Goal: Task Accomplishment & Management: Use online tool/utility

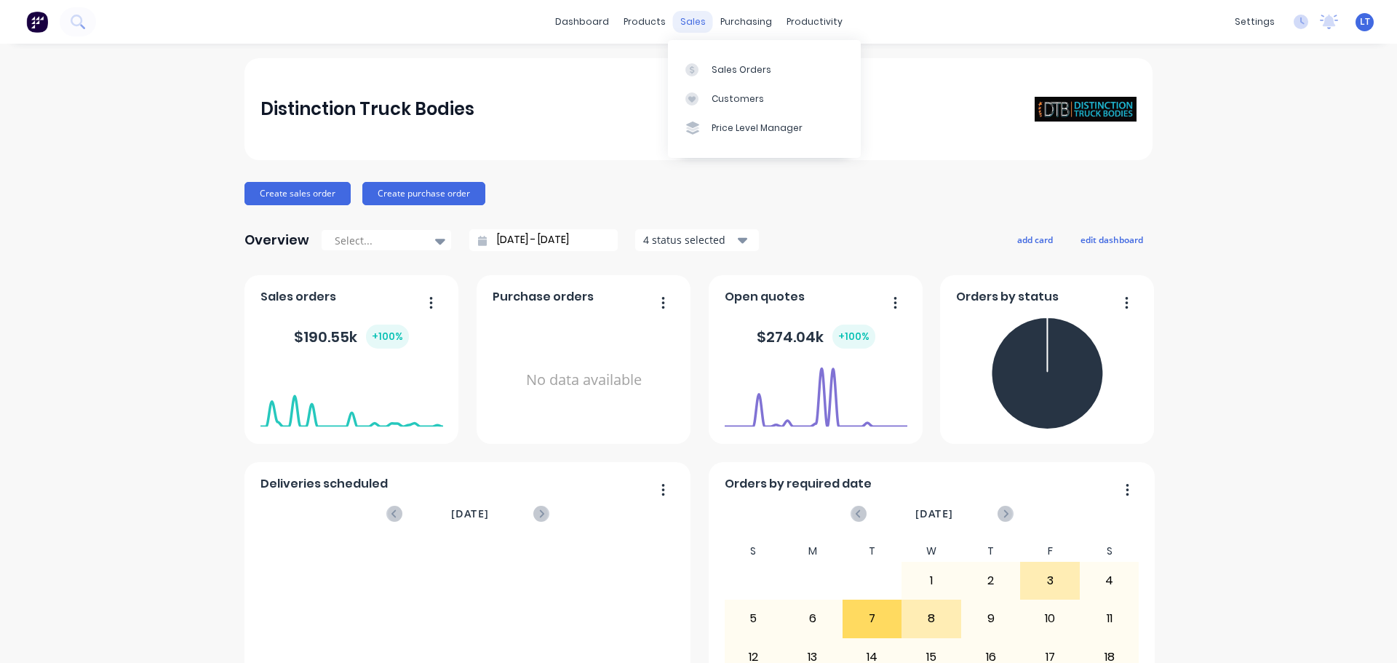
click at [683, 19] on div "sales" at bounding box center [693, 22] width 40 height 22
click at [728, 70] on div "Sales Orders" at bounding box center [742, 69] width 60 height 13
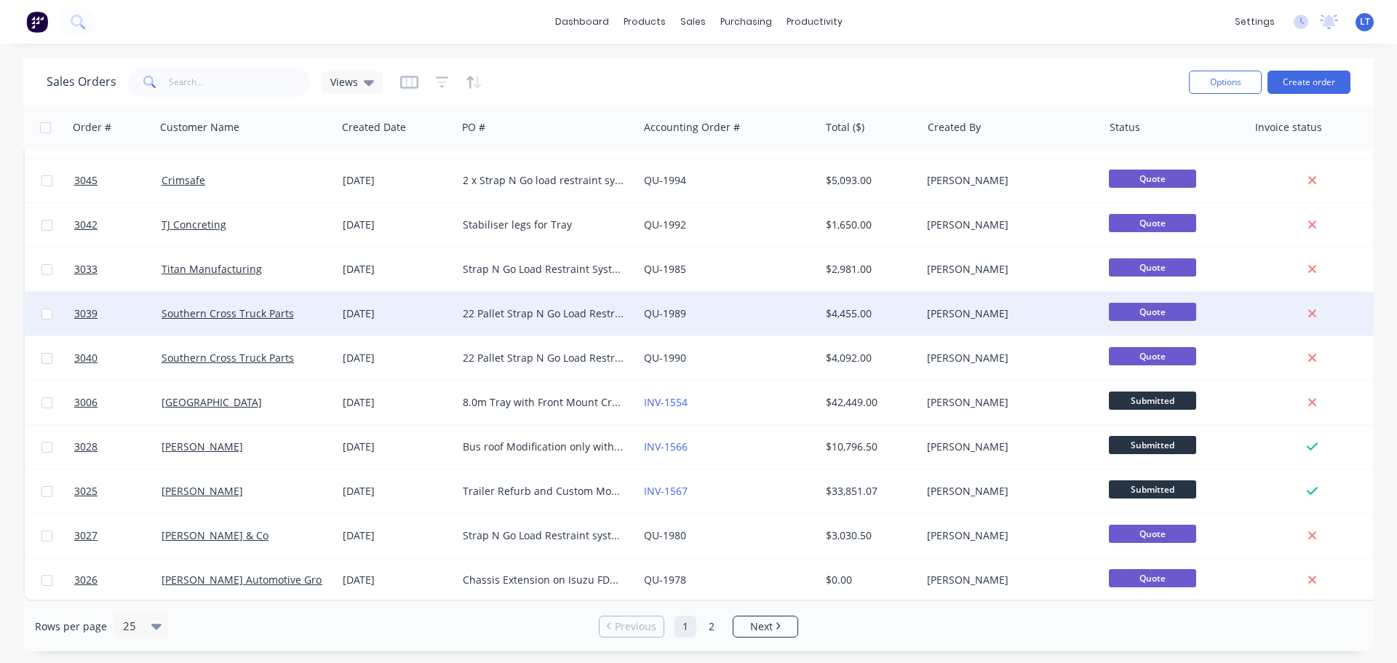
scroll to position [665, 0]
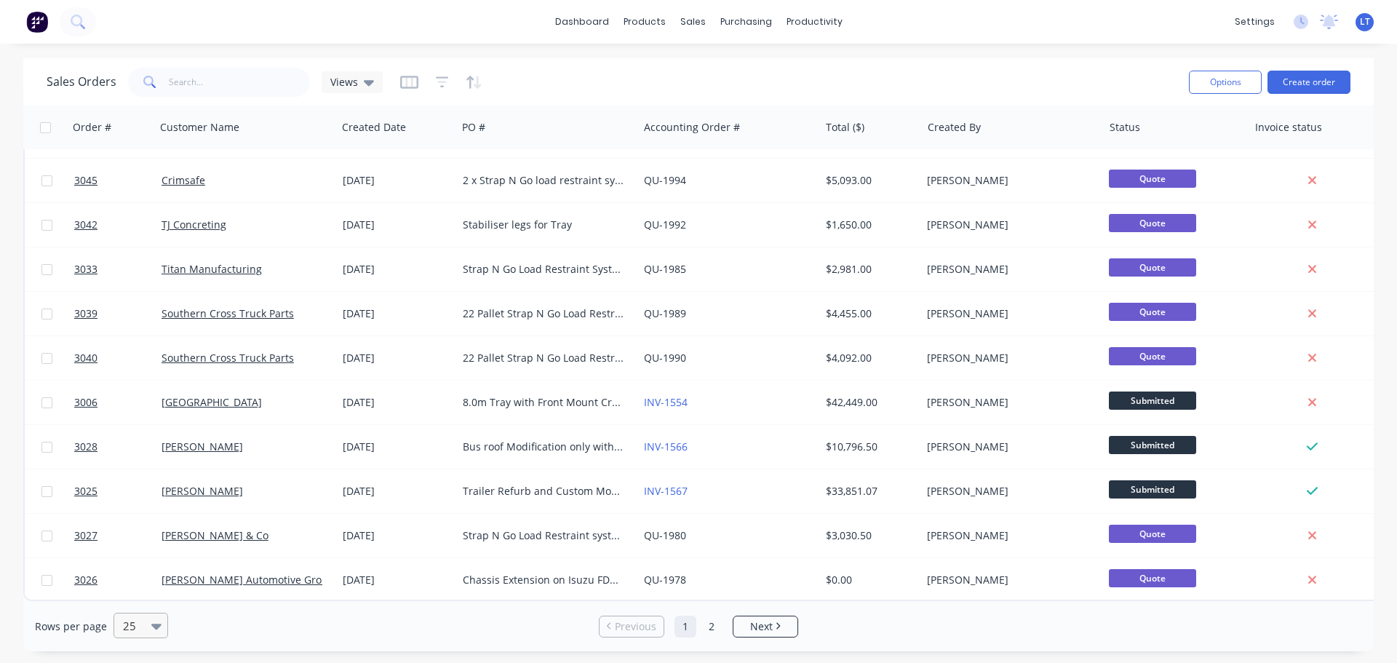
click at [155, 624] on icon at bounding box center [156, 627] width 10 height 6
click at [135, 536] on div "50" at bounding box center [138, 536] width 55 height 27
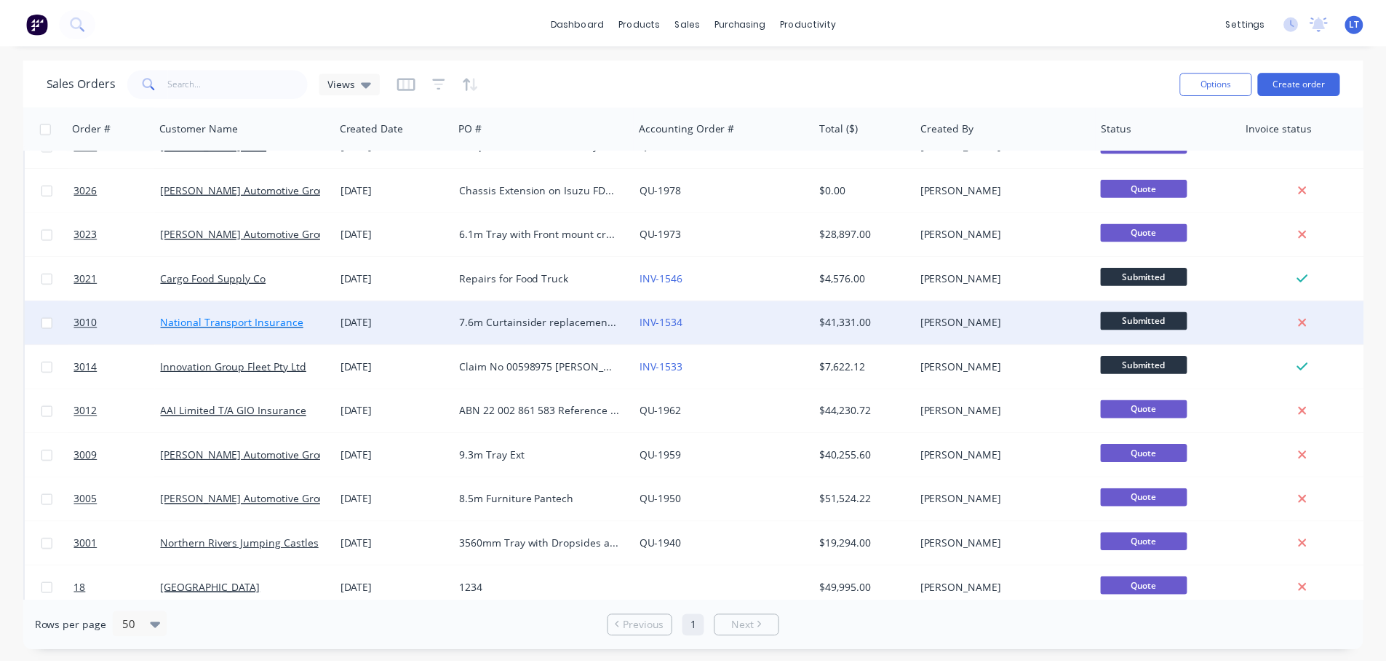
scroll to position [1065, 0]
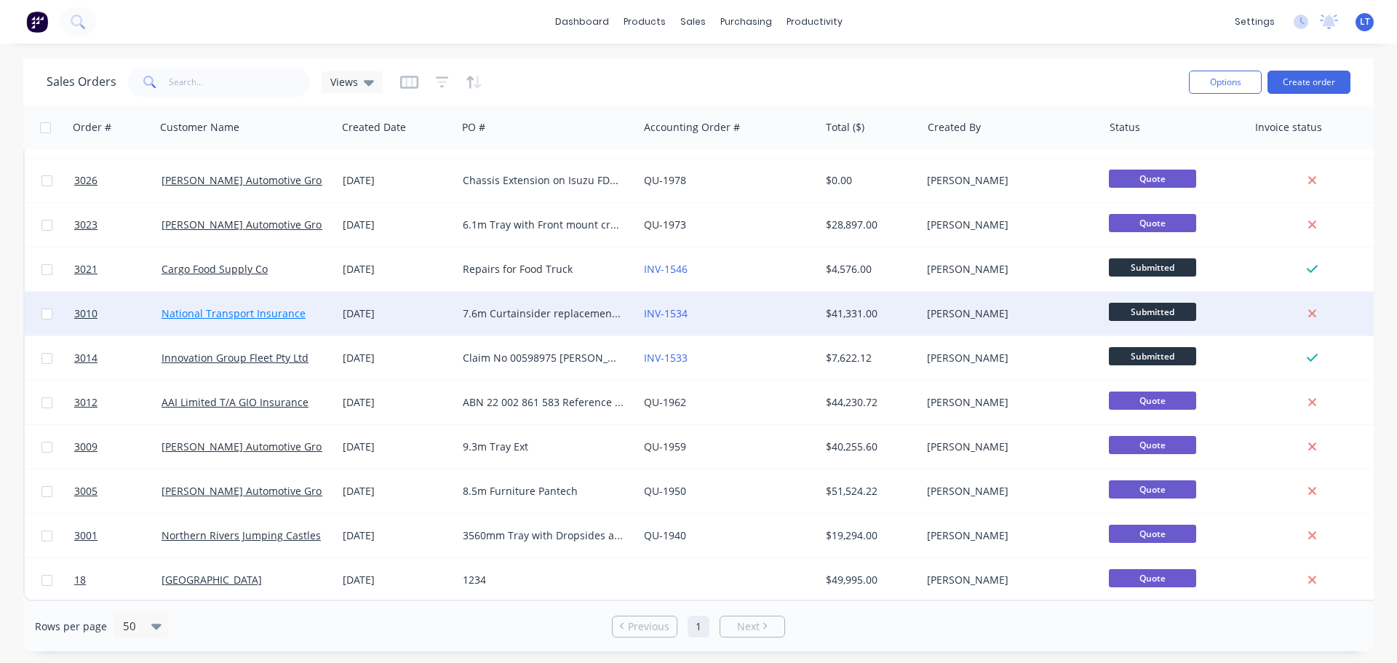
click at [236, 306] on link "National Transport Insurance" at bounding box center [234, 313] width 144 height 14
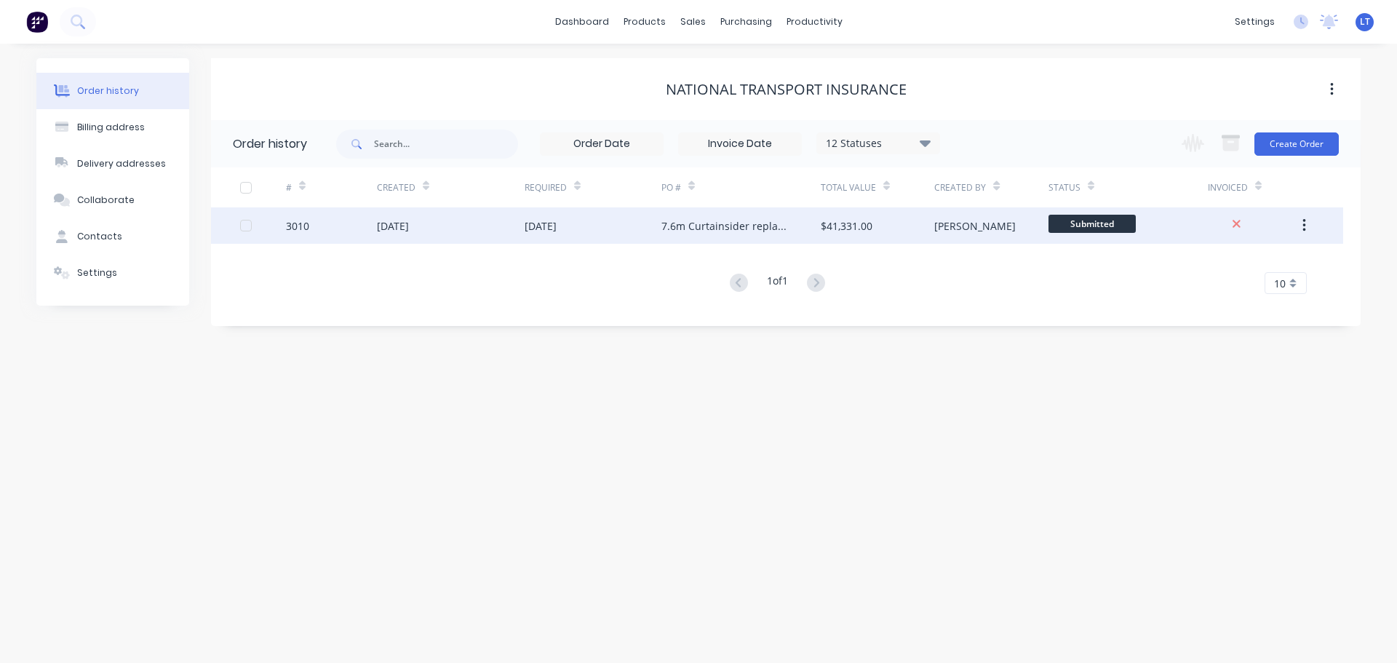
click at [652, 226] on div "[DATE]" at bounding box center [593, 225] width 137 height 36
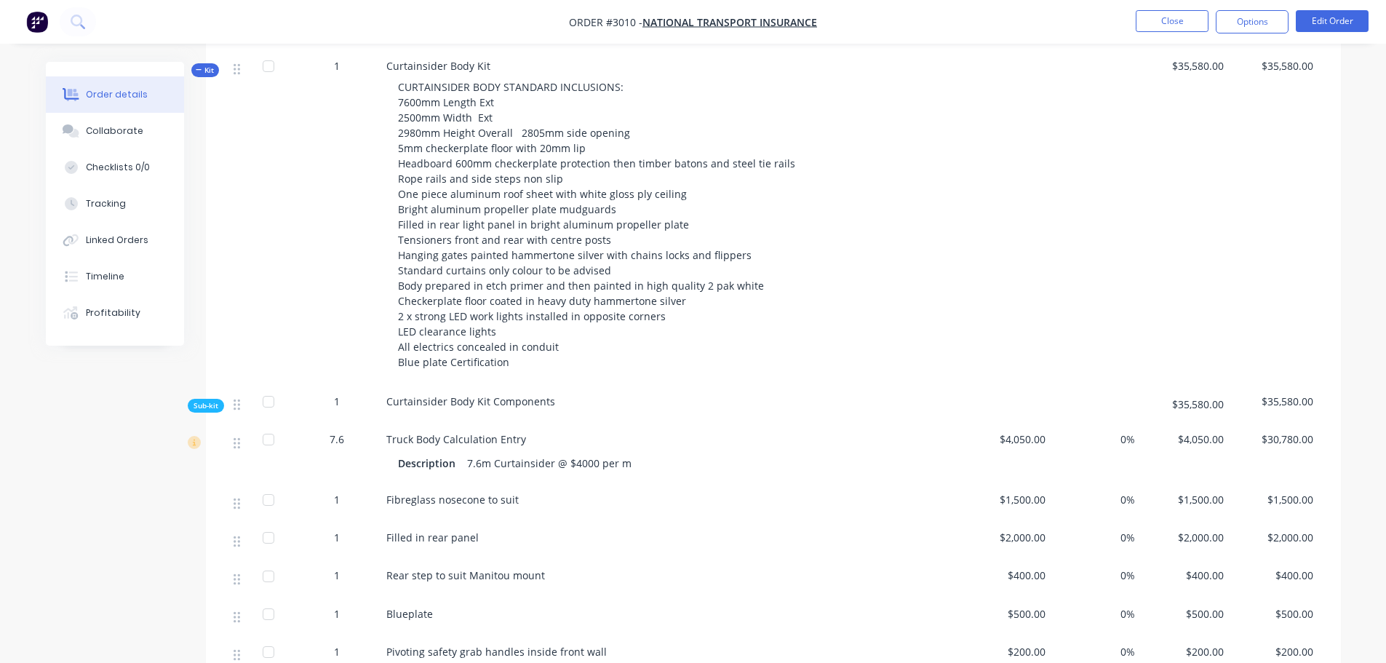
scroll to position [73, 0]
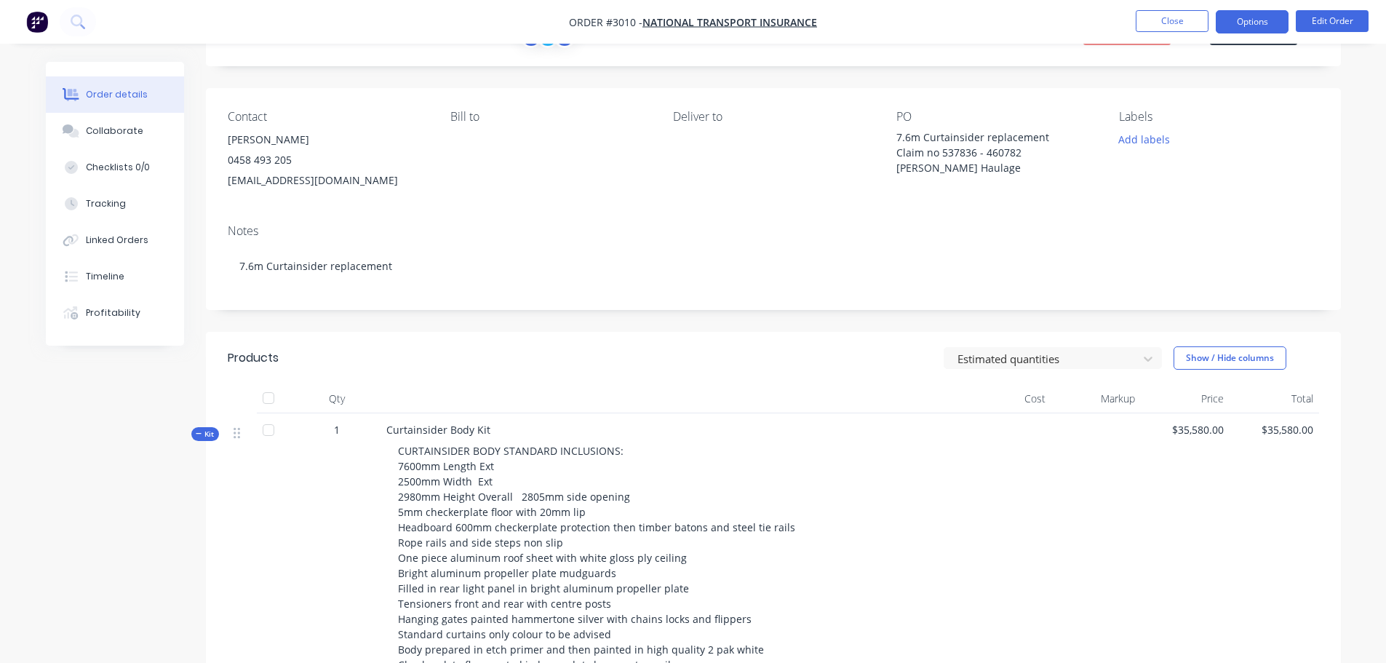
click at [1265, 18] on button "Options" at bounding box center [1252, 21] width 73 height 23
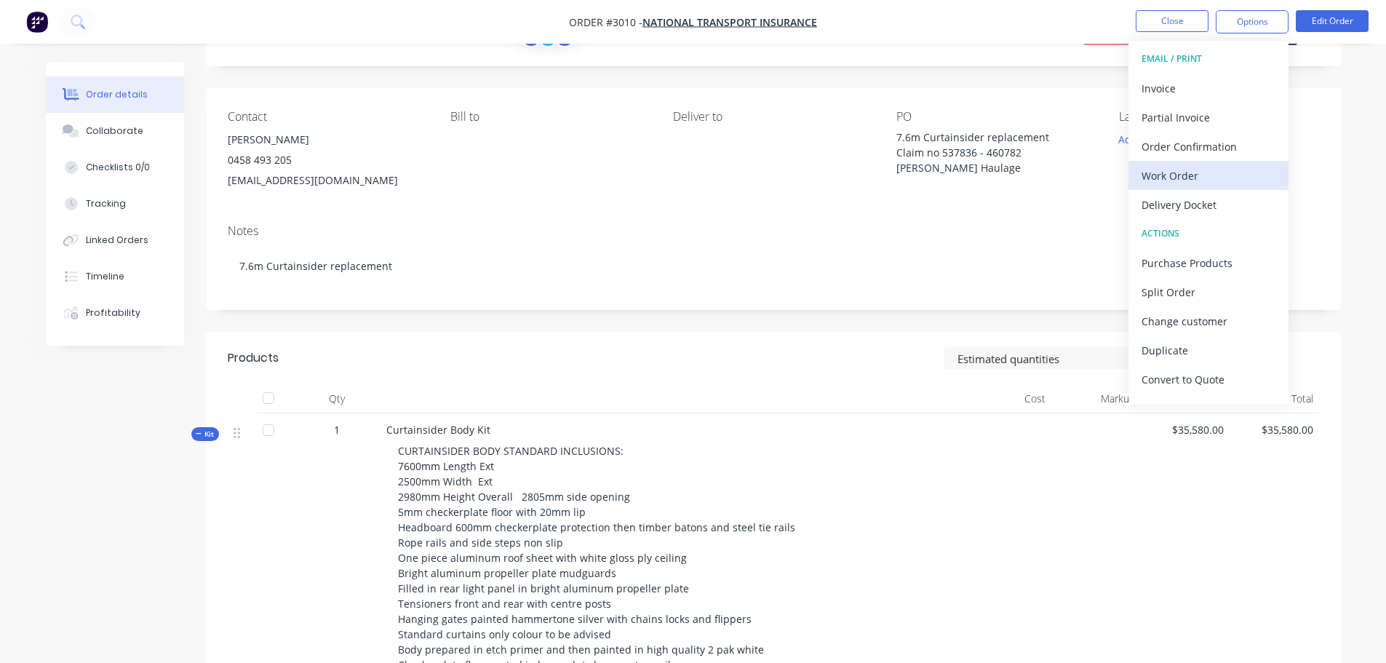
click at [1157, 163] on button "Work Order" at bounding box center [1209, 175] width 160 height 29
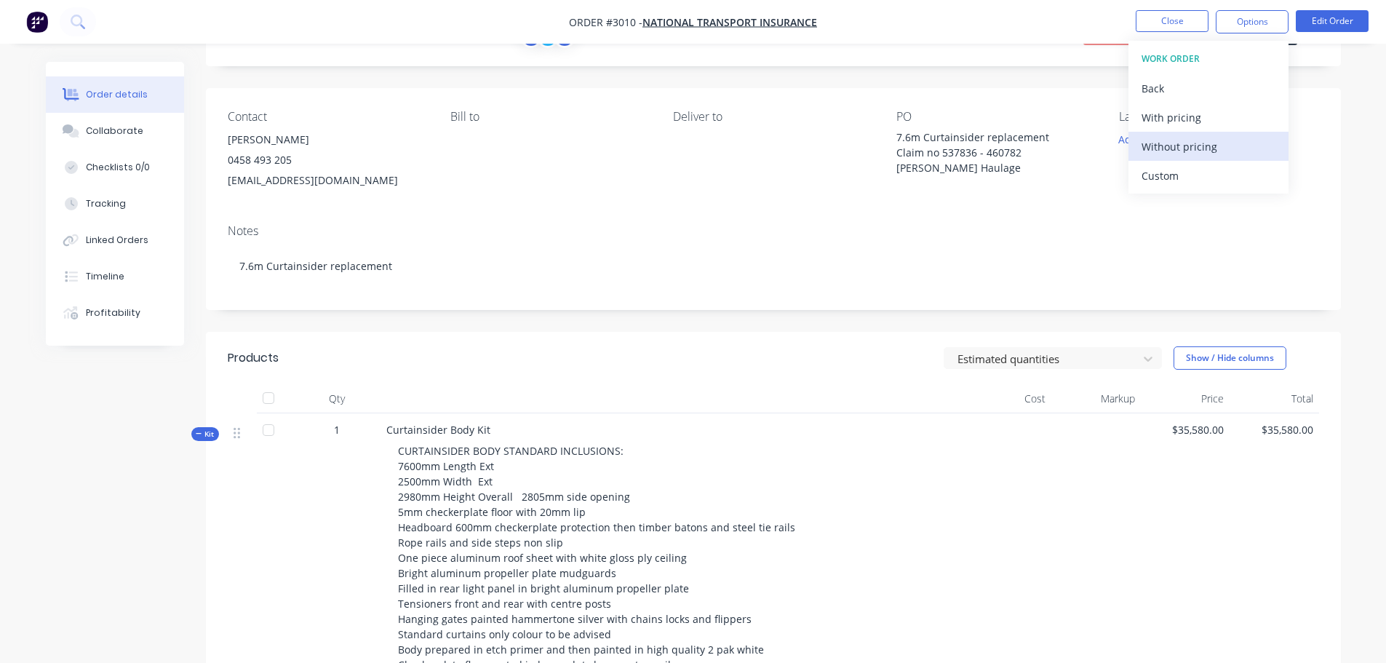
click at [1161, 146] on div "Without pricing" at bounding box center [1209, 146] width 134 height 21
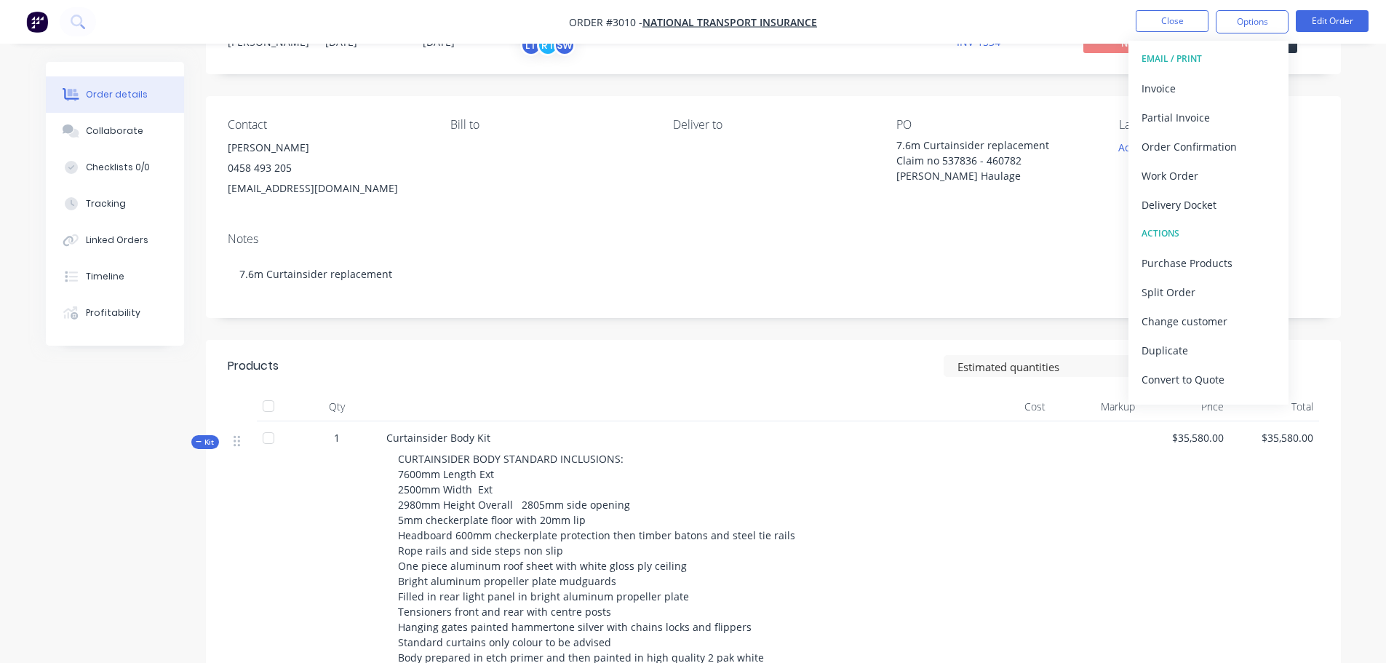
scroll to position [0, 0]
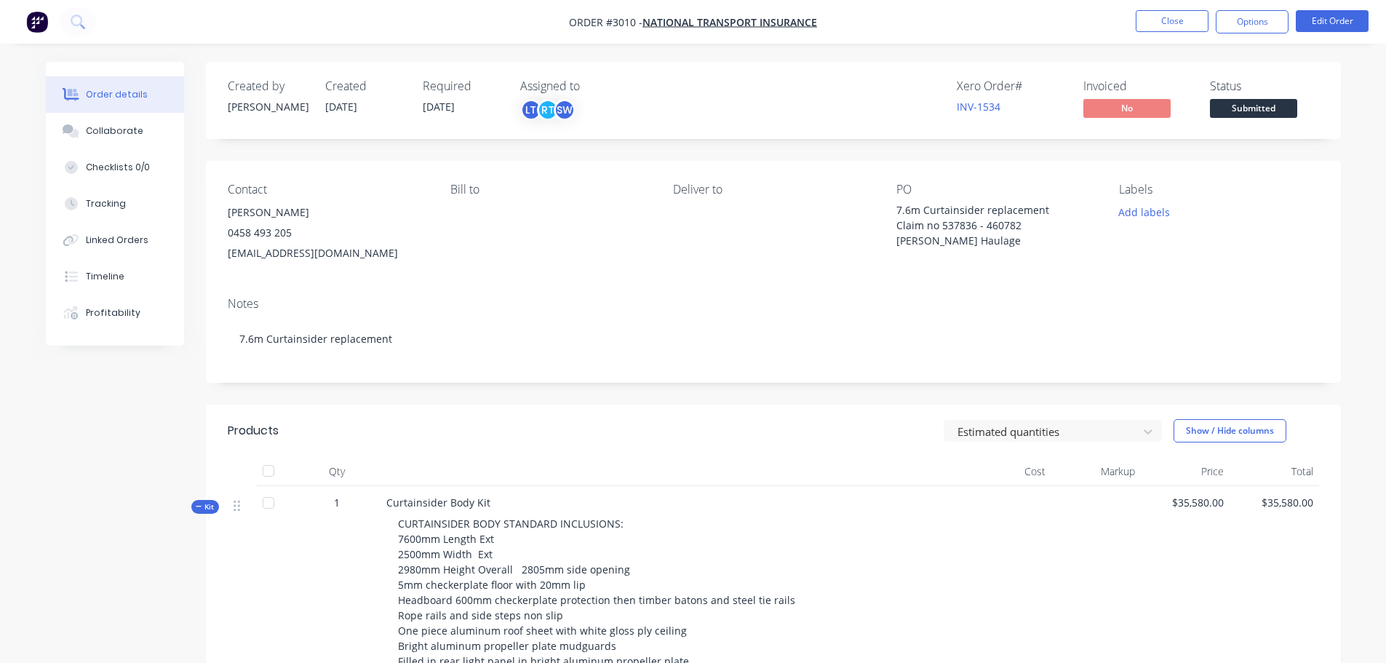
click at [1045, 14] on nav "Order #3010 - National Transport Insurance Close Options Edit Order" at bounding box center [693, 22] width 1386 height 44
click at [1249, 23] on button "Options" at bounding box center [1252, 21] width 73 height 23
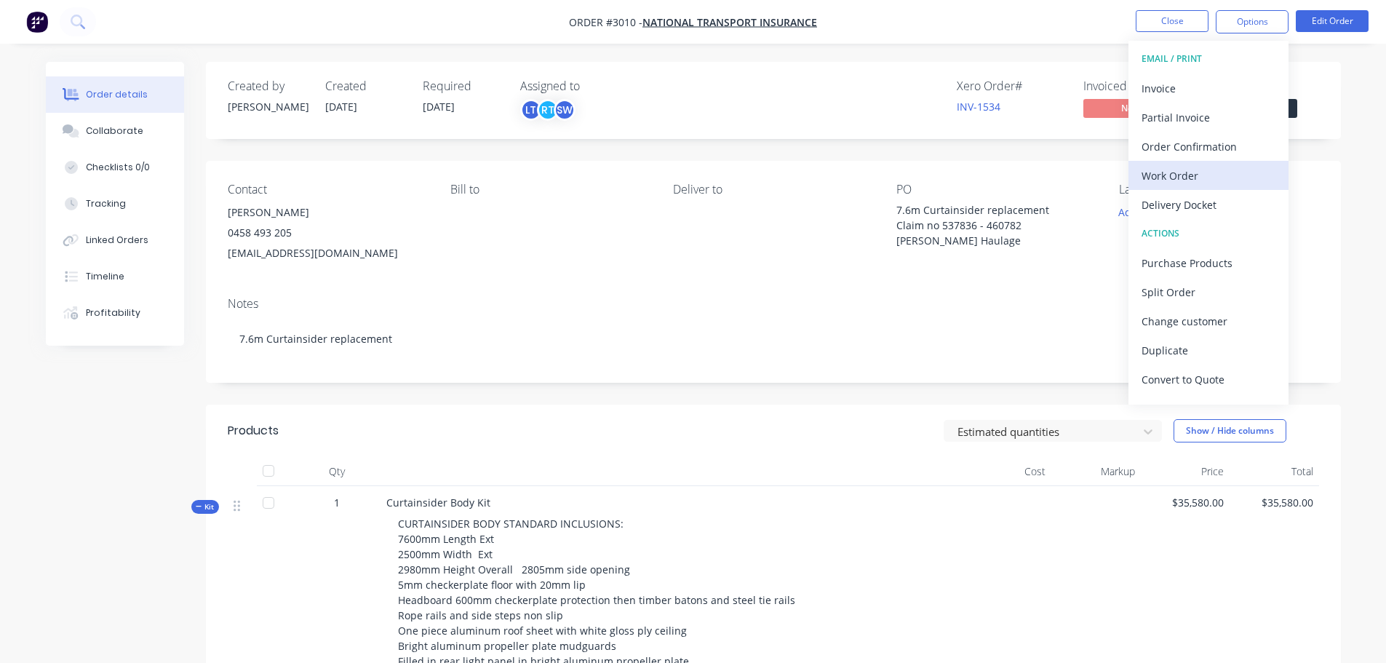
click at [1177, 167] on div "Work Order" at bounding box center [1209, 175] width 134 height 21
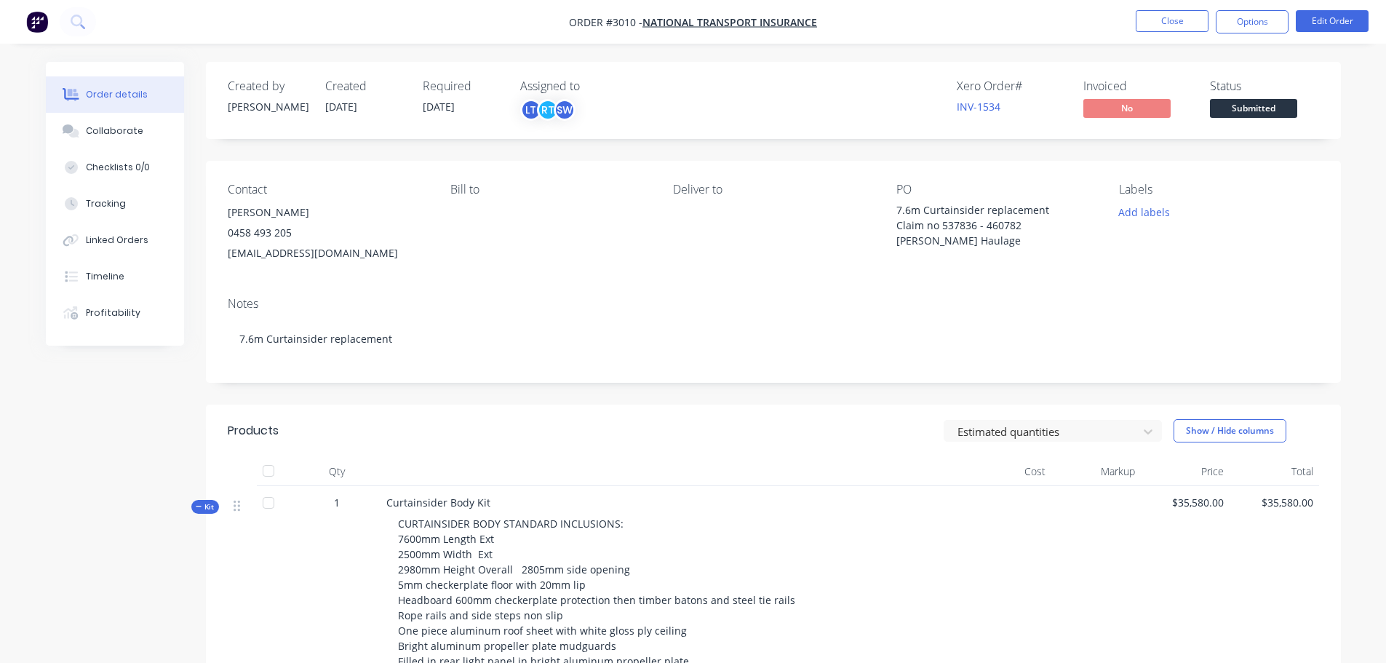
click at [998, 18] on nav "Order #3010 - National Transport Insurance Close Options Edit Order" at bounding box center [693, 22] width 1386 height 44
click at [1260, 18] on button "Options" at bounding box center [1252, 21] width 73 height 23
click at [973, 17] on nav "Order #3010 - National Transport Insurance Close Options WORK ORDER Back With p…" at bounding box center [693, 22] width 1386 height 44
click at [1233, 23] on button "Options" at bounding box center [1252, 21] width 73 height 23
click at [1156, 90] on div "Back" at bounding box center [1209, 88] width 134 height 21
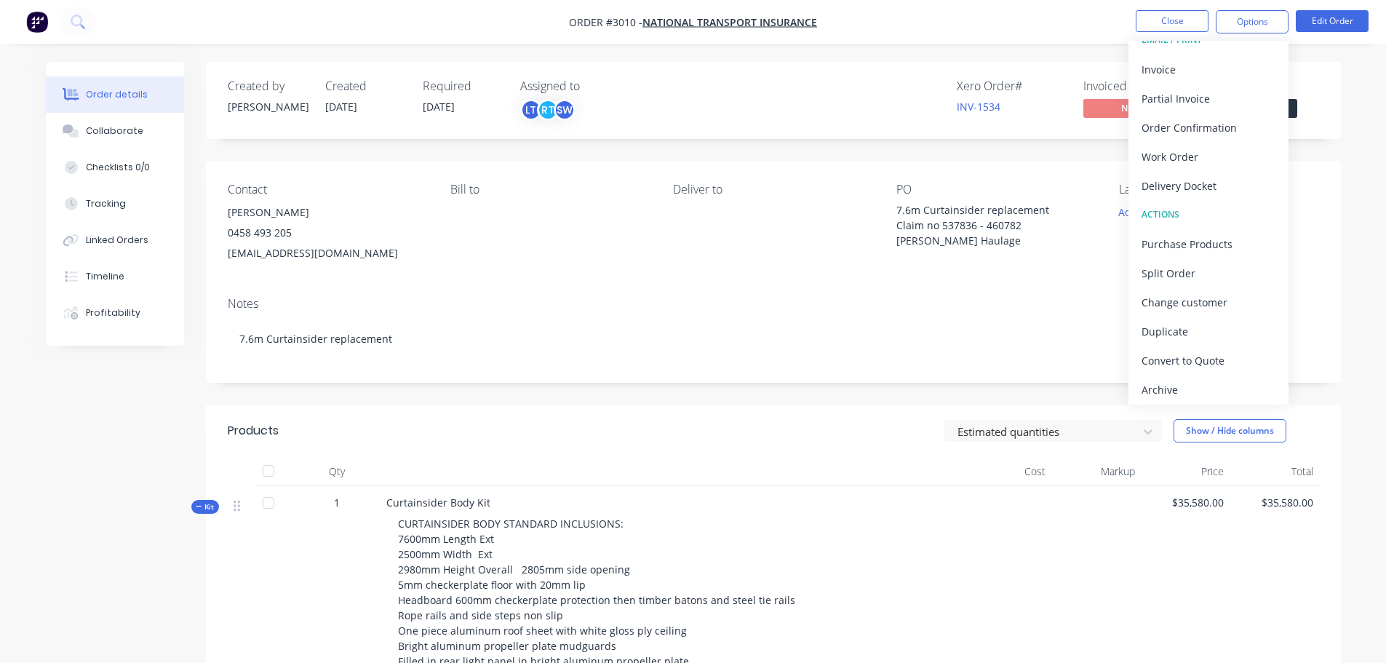
scroll to position [22, 0]
click at [834, 457] on div at bounding box center [672, 471] width 582 height 29
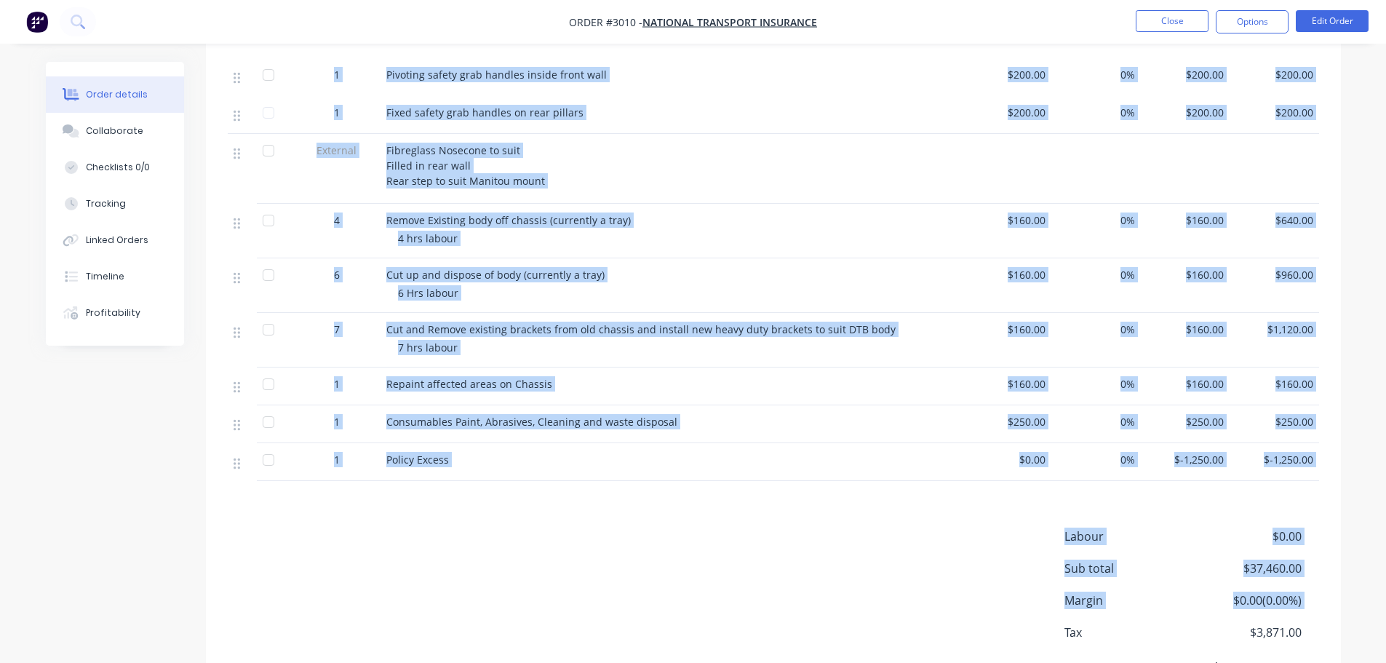
scroll to position [1091, 0]
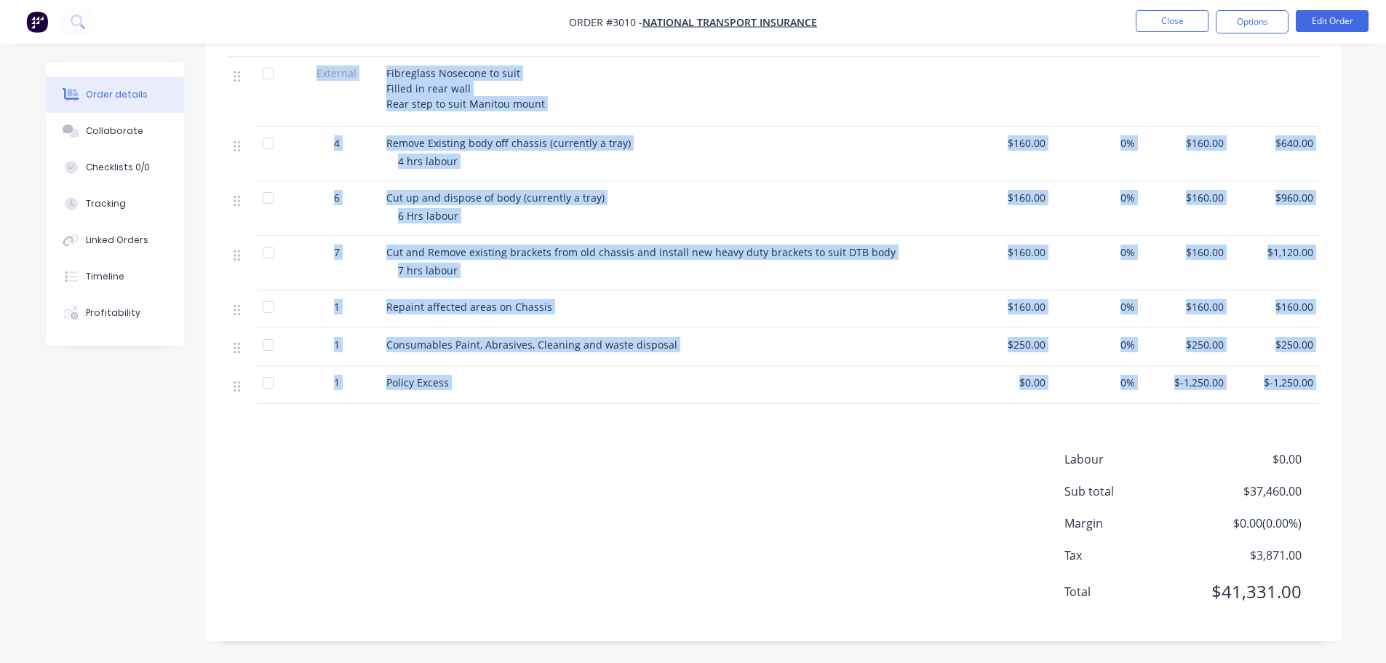
drag, startPoint x: 334, startPoint y: 162, endPoint x: 730, endPoint y: 453, distance: 490.9
copy div "1 Curtainsider Body Kit CURTAINSIDER BODY STANDARD INCLUSIONS: 7600mm Length Ex…"
